Goal: Task Accomplishment & Management: Manage account settings

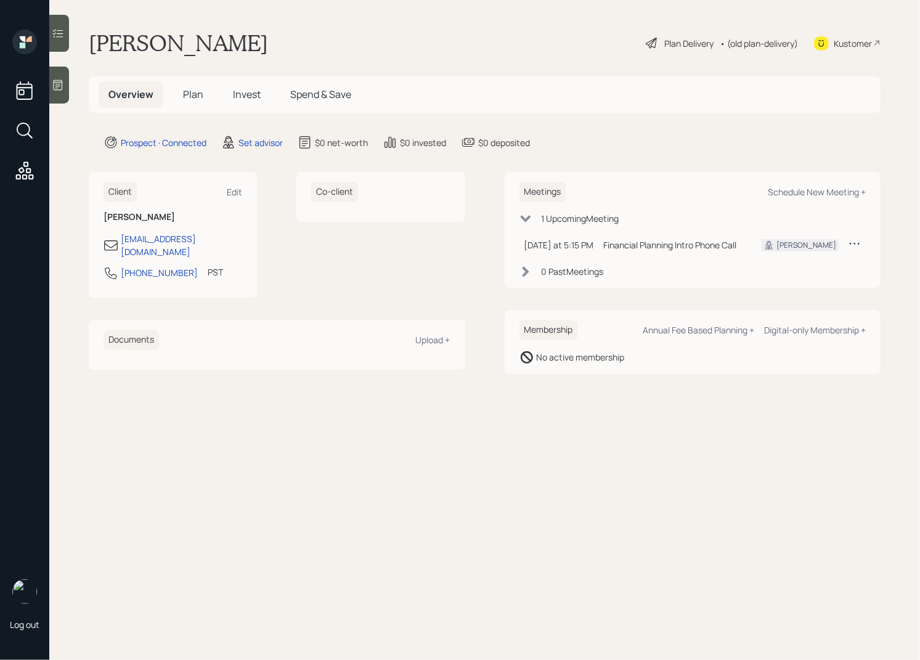
click at [63, 83] on icon at bounding box center [58, 85] width 12 height 12
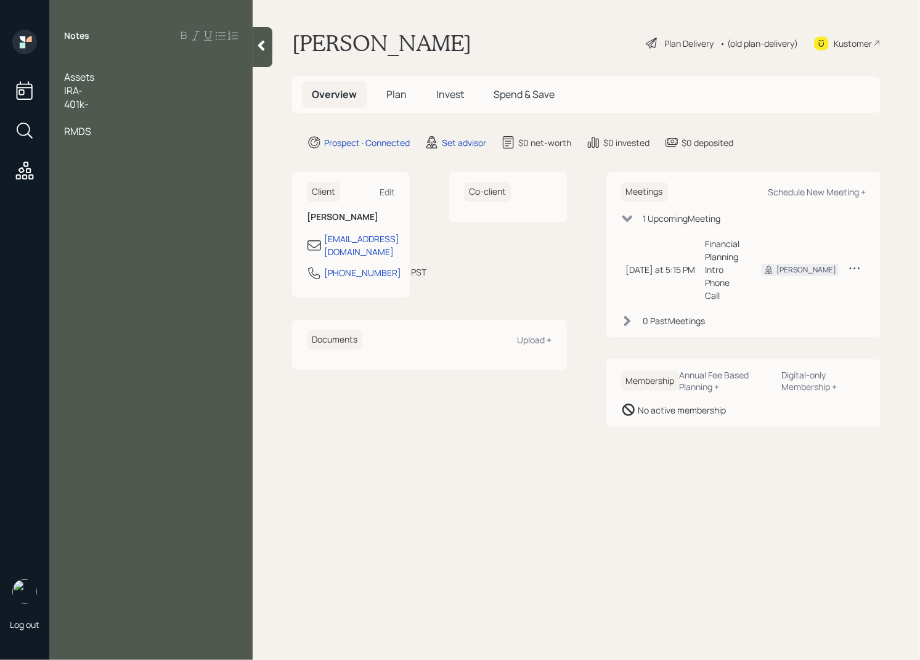
click at [73, 76] on span "Assets" at bounding box center [79, 77] width 30 height 14
click at [73, 58] on div at bounding box center [151, 64] width 174 height 14
click at [102, 147] on div "RMDS" at bounding box center [151, 145] width 174 height 14
click at [65, 140] on span "RMDS" at bounding box center [77, 145] width 27 height 14
click at [104, 67] on div "Age" at bounding box center [151, 64] width 174 height 14
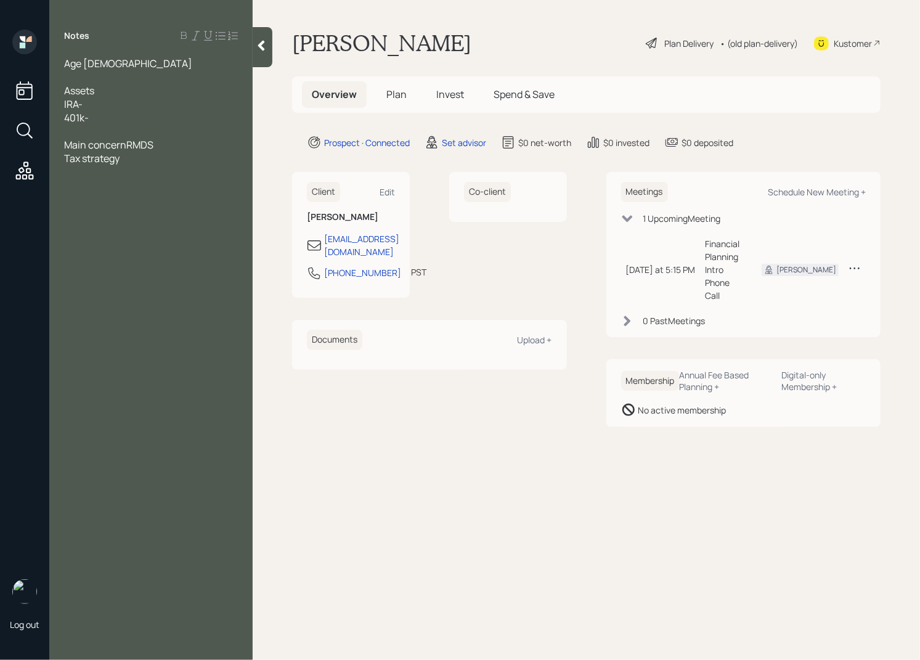
click at [127, 147] on span "Main concernRMDS" at bounding box center [108, 145] width 89 height 14
click at [166, 145] on div "Main concern RMDS" at bounding box center [151, 145] width 174 height 14
click at [100, 106] on div "IRA-" at bounding box center [151, 104] width 174 height 14
click at [93, 79] on div at bounding box center [151, 77] width 174 height 14
click at [107, 92] on div "Assets" at bounding box center [151, 91] width 174 height 14
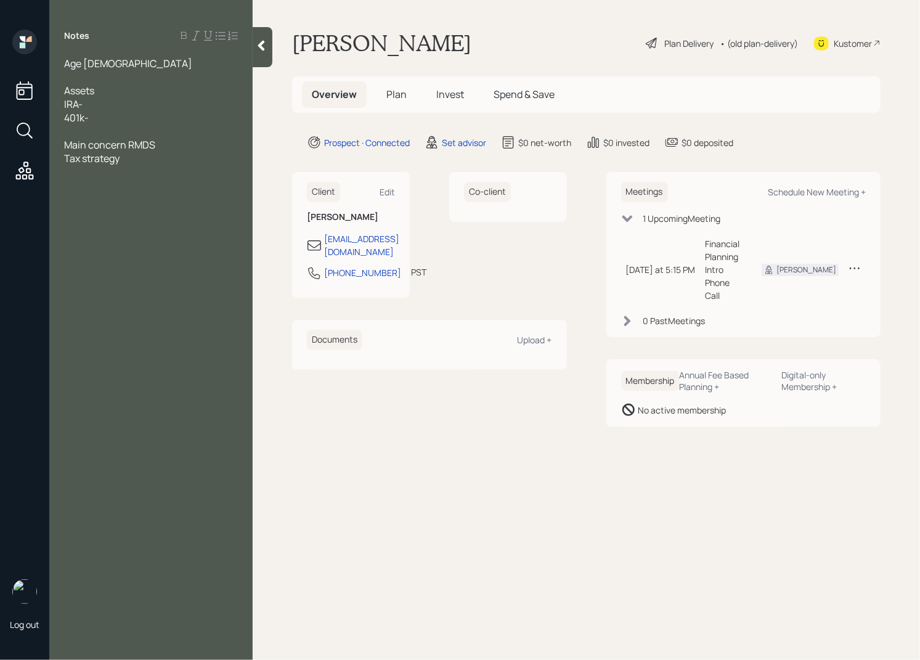
click at [83, 79] on div at bounding box center [151, 77] width 174 height 14
click at [104, 107] on div "IRA-" at bounding box center [151, 104] width 174 height 14
click at [65, 105] on span "IRA-" at bounding box center [73, 104] width 18 height 14
click at [137, 102] on div "Rollover IRA-" at bounding box center [151, 104] width 174 height 14
click at [113, 118] on div "401k-" at bounding box center [151, 118] width 174 height 14
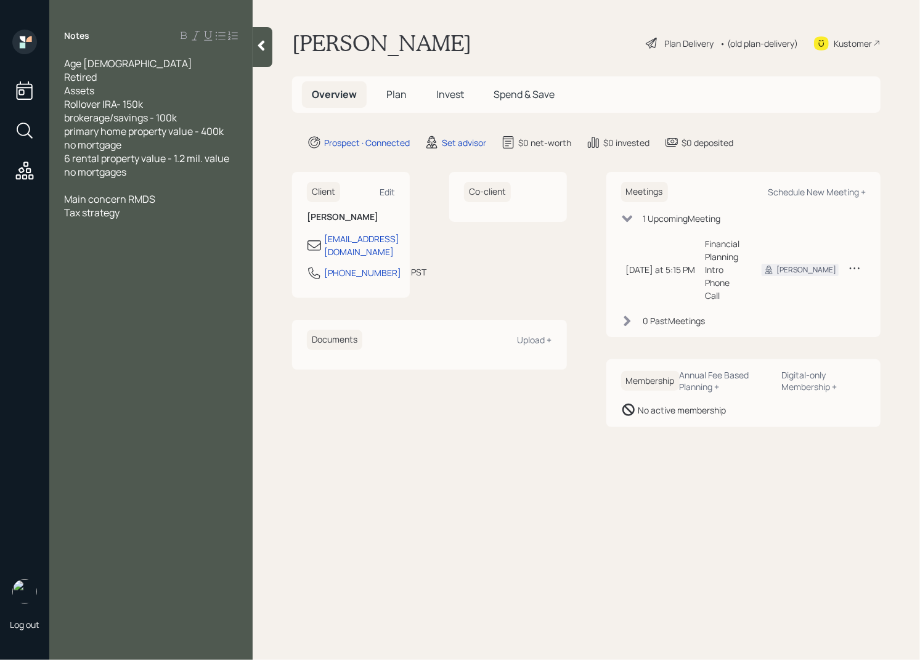
click at [92, 184] on div at bounding box center [151, 186] width 174 height 14
click at [111, 83] on div "Retired" at bounding box center [151, 77] width 174 height 14
click at [152, 209] on div "Annual income" at bounding box center [151, 213] width 174 height 14
click at [177, 219] on div "Rental income -" at bounding box center [151, 226] width 174 height 14
click at [174, 213] on div "Annual income - 120k" at bounding box center [151, 213] width 174 height 14
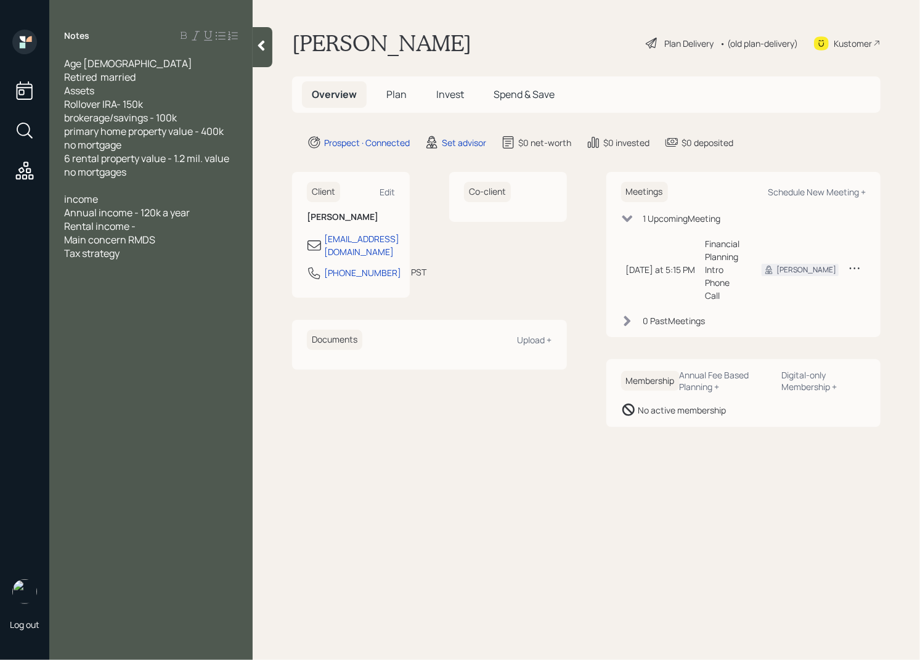
click at [153, 227] on div "Rental income -" at bounding box center [151, 226] width 174 height 14
click at [80, 301] on span "Main concern RMDS" at bounding box center [109, 308] width 91 height 14
click at [75, 298] on div at bounding box center [151, 294] width 174 height 14
click at [170, 307] on div "Main concern RMDS" at bounding box center [151, 308] width 174 height 14
click at [151, 294] on div "no liabilities" at bounding box center [151, 294] width 174 height 14
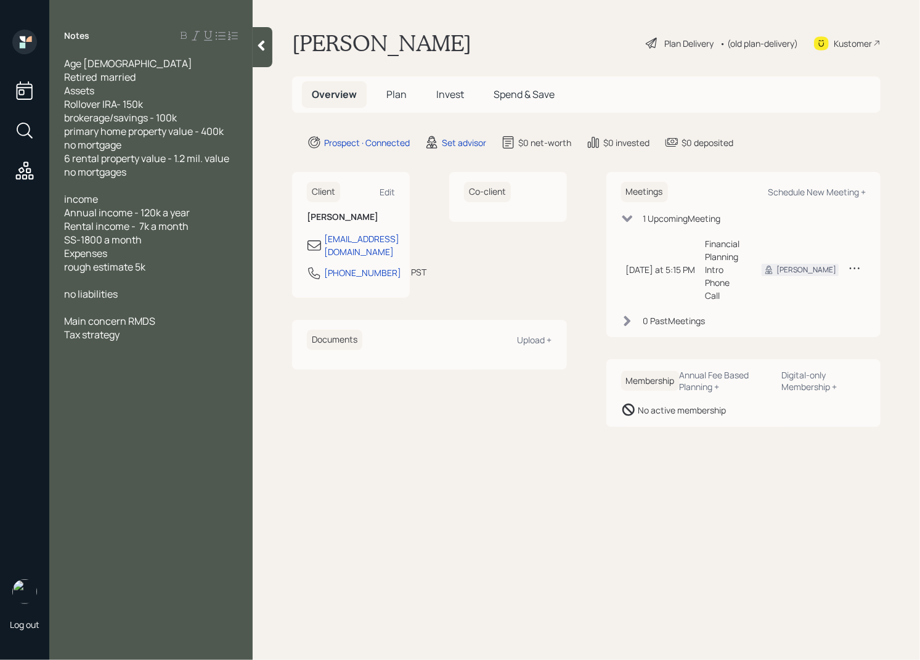
click at [100, 309] on div at bounding box center [151, 308] width 174 height 14
click at [168, 324] on div "Main concern RMDS" at bounding box center [151, 321] width 174 height 14
click at [84, 306] on div at bounding box center [151, 308] width 174 height 14
click at [148, 78] on div "Retired married" at bounding box center [151, 77] width 174 height 14
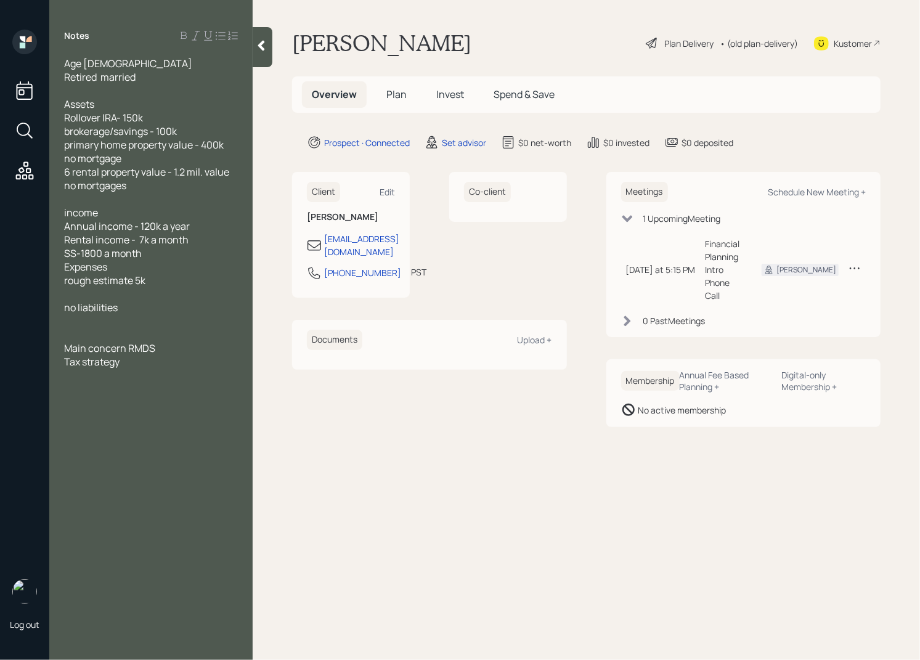
click at [134, 354] on span "Main concern RMDS" at bounding box center [109, 349] width 91 height 14
click at [136, 362] on div "Tax strategy" at bounding box center [151, 362] width 174 height 14
click at [841, 189] on div "Schedule New Meeting +" at bounding box center [817, 192] width 98 height 12
select select "round-robin"
click at [164, 351] on div "Main concern RMDS" at bounding box center [151, 349] width 174 height 14
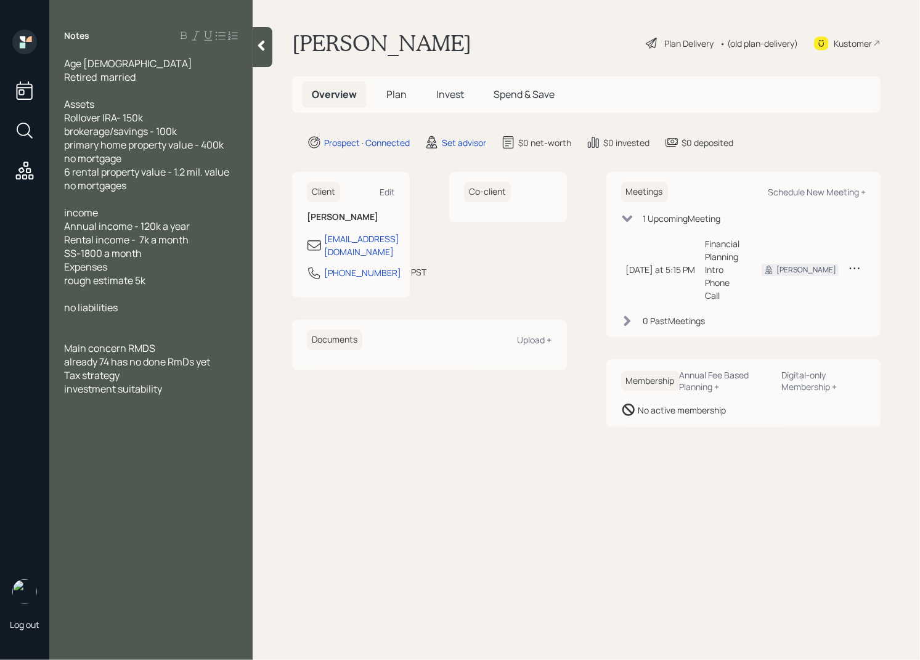
click at [270, 46] on div at bounding box center [263, 47] width 20 height 40
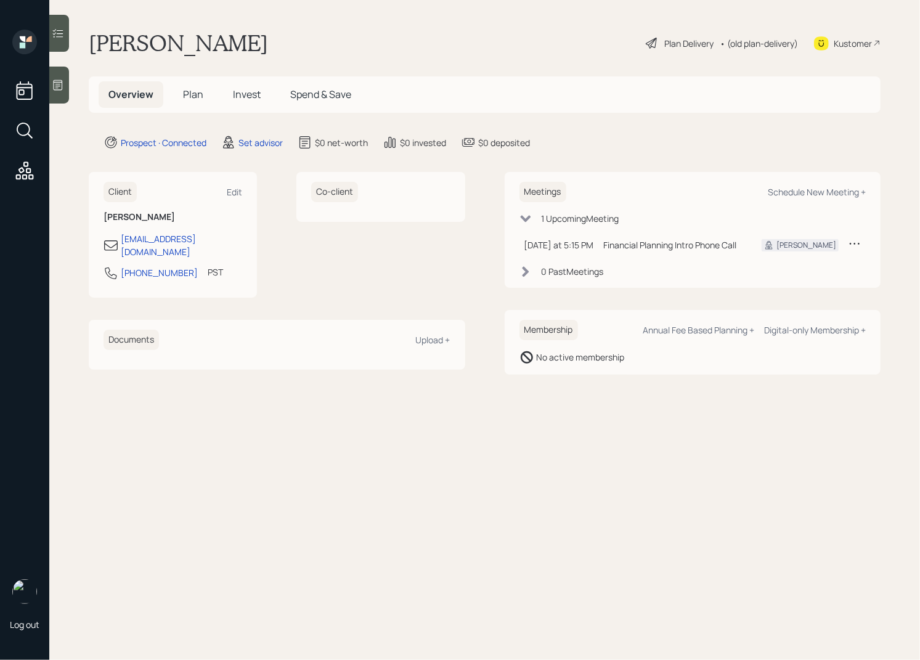
click at [56, 79] on icon at bounding box center [58, 85] width 12 height 12
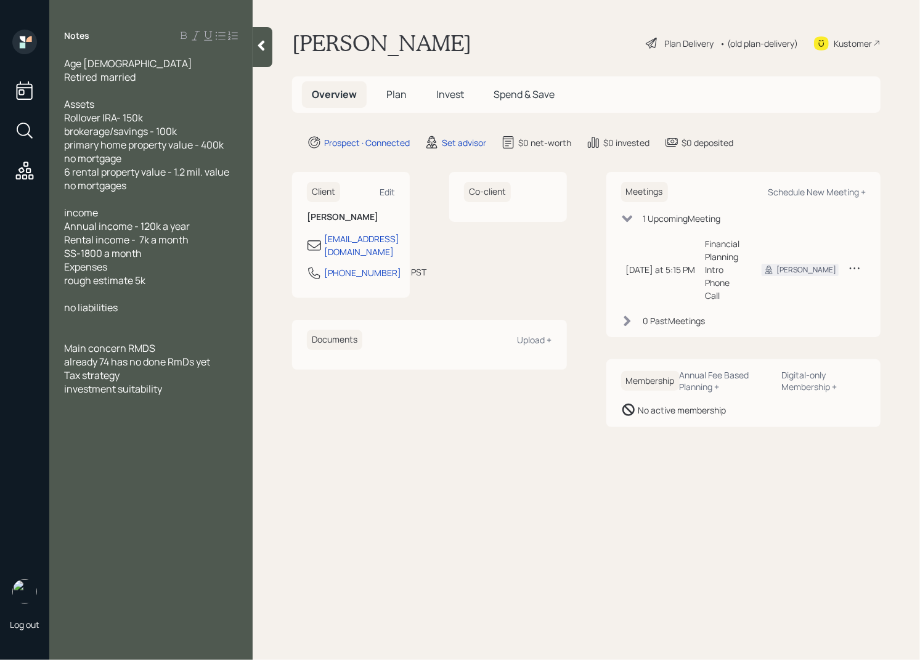
click at [255, 55] on div at bounding box center [263, 47] width 20 height 40
